Goal: Transaction & Acquisition: Subscribe to service/newsletter

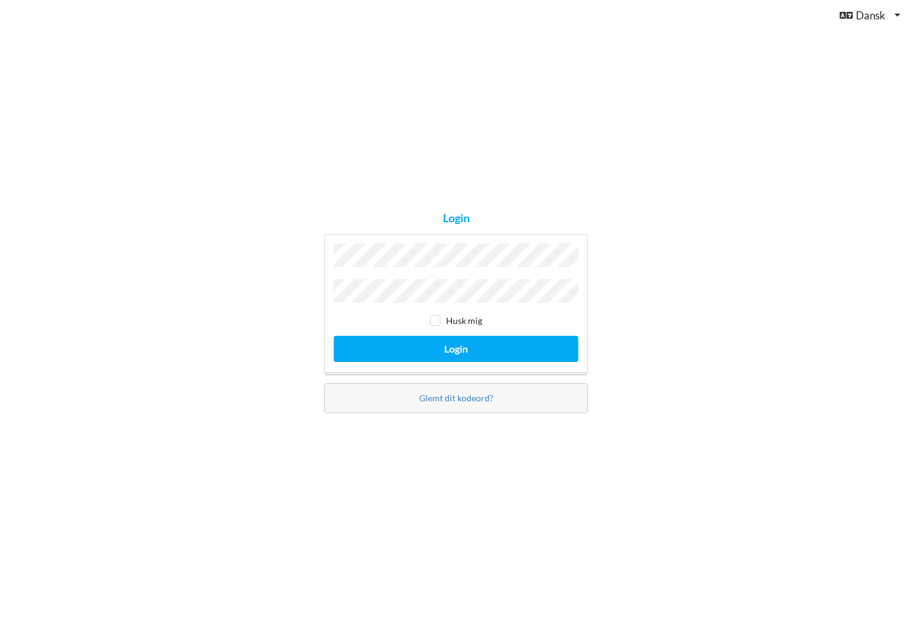
click at [456, 345] on button "Login" at bounding box center [456, 349] width 245 height 26
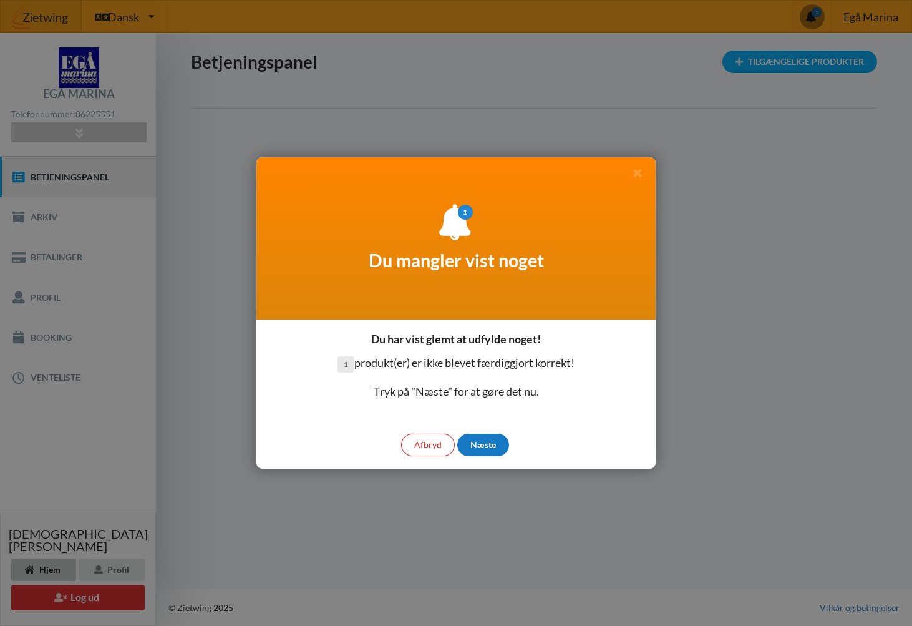
click at [490, 445] on div "Næste" at bounding box center [483, 445] width 52 height 22
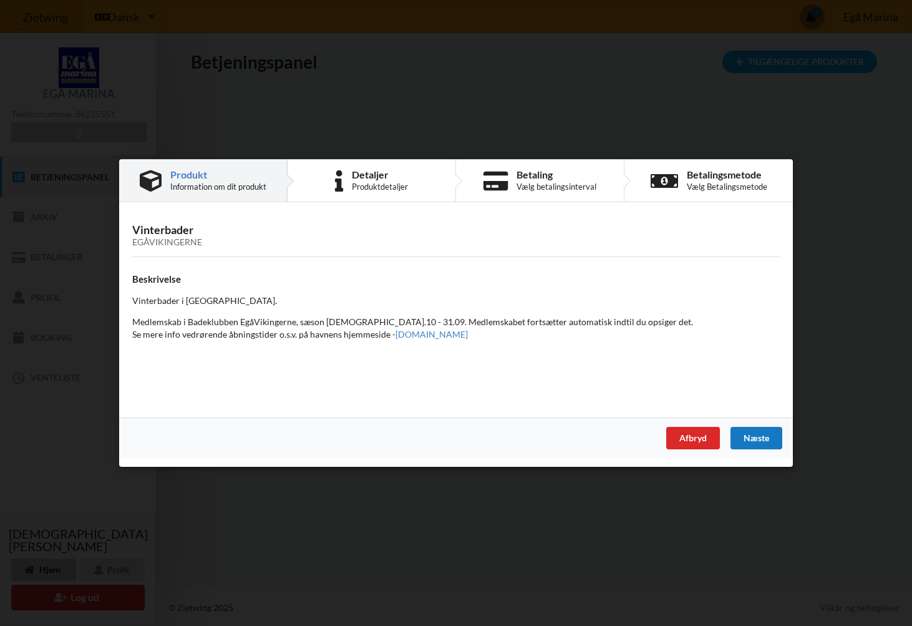
click at [764, 442] on div "Næste" at bounding box center [756, 438] width 52 height 22
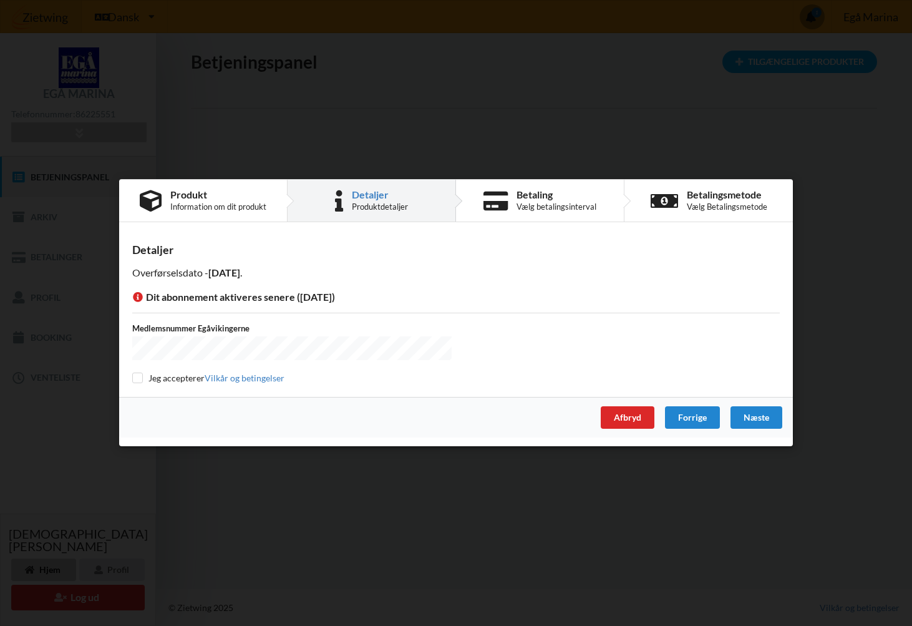
click at [136, 379] on input "checkbox" at bounding box center [137, 377] width 11 height 11
checkbox input "true"
click at [490, 346] on div "Medlemsnummer Egåvikingerne" at bounding box center [456, 342] width 656 height 41
click at [491, 341] on div "Medlemsnummer Egåvikingerne" at bounding box center [456, 342] width 656 height 41
click at [758, 414] on div "Næste" at bounding box center [756, 418] width 52 height 22
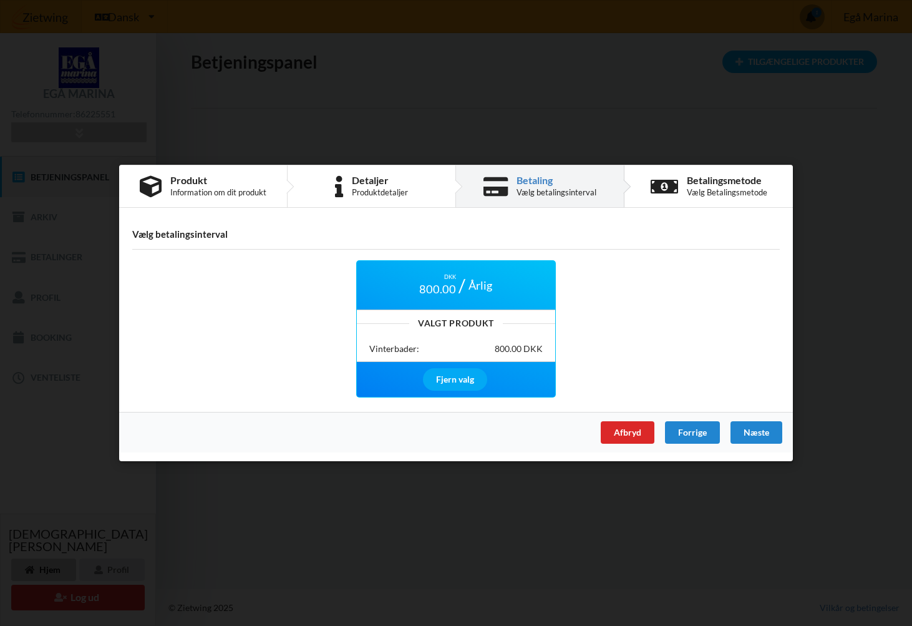
click at [472, 285] on div "Årlig" at bounding box center [480, 285] width 36 height 24
click at [459, 337] on div "Vinterbader: 800.00 DKK" at bounding box center [456, 349] width 198 height 25
click at [749, 433] on div "Næste" at bounding box center [756, 432] width 52 height 22
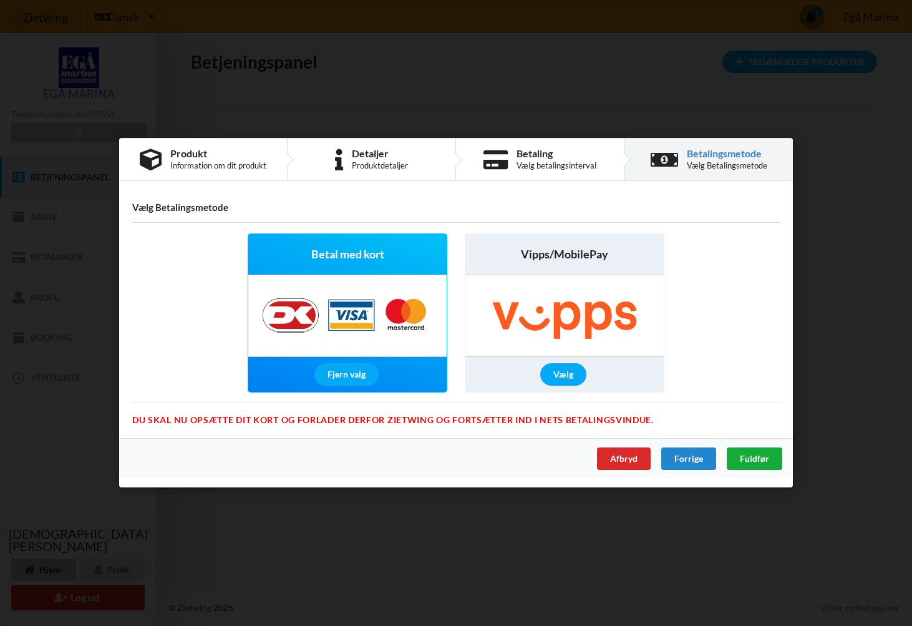
click at [759, 452] on div "Fuldfør" at bounding box center [755, 459] width 56 height 22
